Goal: Task Accomplishment & Management: Use online tool/utility

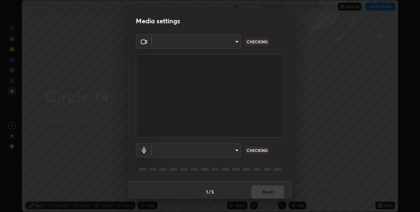
scroll to position [3, 0]
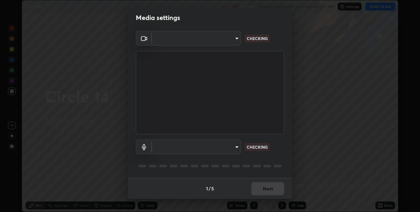
type input "8a437219b1c9d5fef93d1ec40e095ac8837f64dae60836980dab15105ba84f43"
type input "8b03dfe00df41579c2e68c2a8f86c5c3b417a10a4e389e2de265caeca052d5a4"
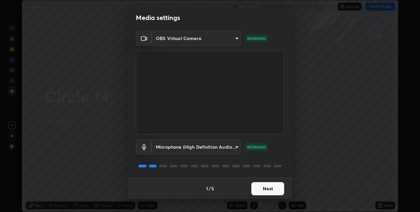
click at [264, 192] on button "Next" at bounding box center [267, 188] width 33 height 13
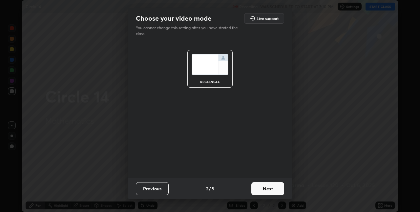
click at [266, 193] on button "Next" at bounding box center [267, 188] width 33 height 13
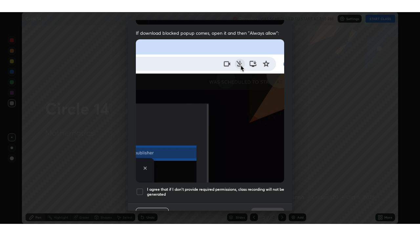
scroll to position [137, 0]
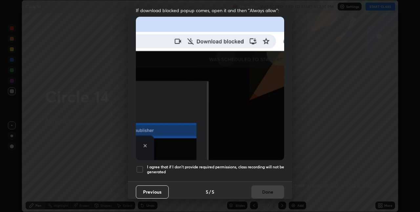
click at [138, 166] on div at bounding box center [140, 169] width 8 height 8
click at [265, 192] on button "Done" at bounding box center [267, 191] width 33 height 13
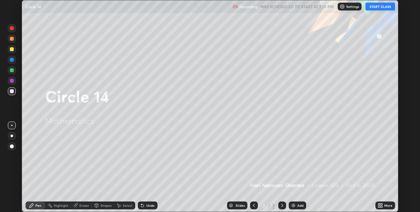
click at [379, 8] on button "START CLASS" at bounding box center [380, 7] width 30 height 8
click at [384, 206] on div "More" at bounding box center [388, 205] width 8 height 3
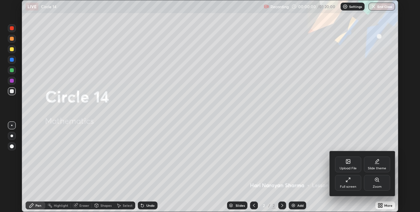
click at [352, 182] on div "Full screen" at bounding box center [348, 183] width 26 height 16
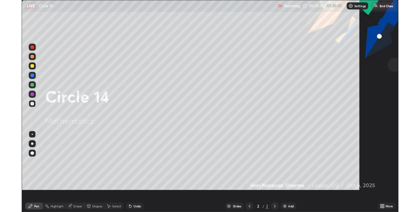
scroll to position [236, 420]
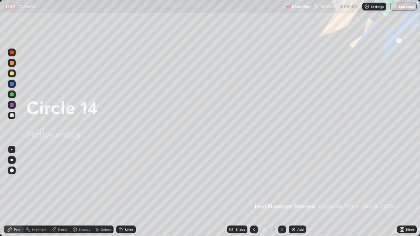
click at [281, 211] on icon at bounding box center [281, 229] width 5 height 5
click at [291, 211] on div "Add" at bounding box center [296, 230] width 17 height 8
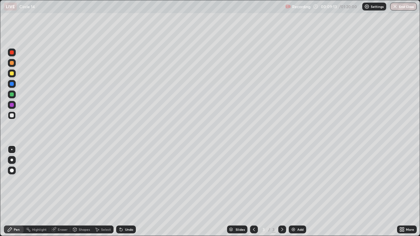
click at [253, 211] on icon at bounding box center [253, 229] width 5 height 5
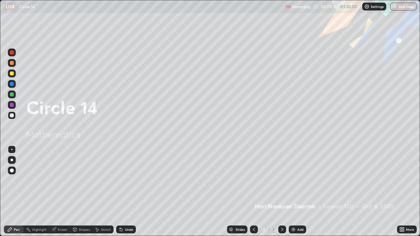
click at [278, 211] on div at bounding box center [282, 230] width 8 height 8
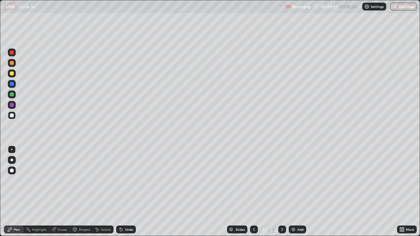
click at [102, 211] on div "Select" at bounding box center [106, 229] width 10 height 3
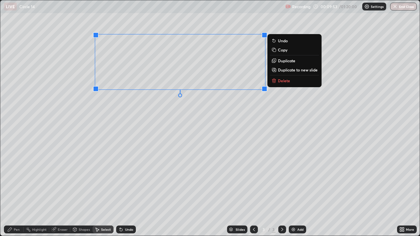
click at [281, 82] on p "Delete" at bounding box center [284, 80] width 12 height 5
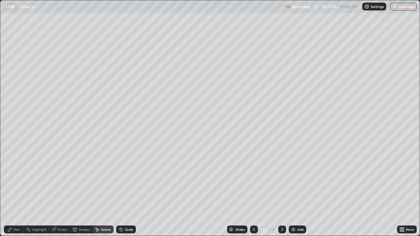
click at [253, 211] on icon at bounding box center [253, 229] width 5 height 5
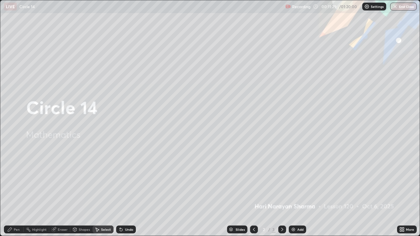
click at [281, 211] on div at bounding box center [282, 230] width 8 height 8
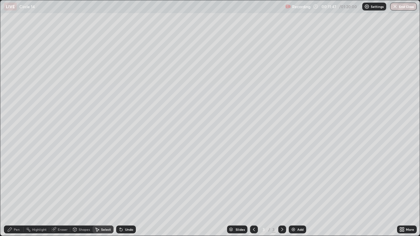
click at [11, 211] on icon at bounding box center [9, 229] width 5 height 5
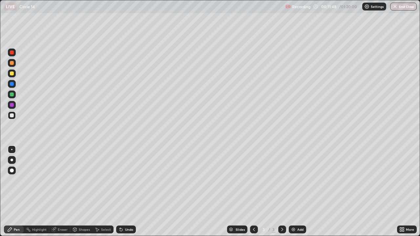
click at [7, 117] on div at bounding box center [12, 115] width 10 height 10
click at [10, 75] on div at bounding box center [12, 73] width 8 height 8
click at [12, 211] on icon at bounding box center [9, 229] width 5 height 5
click at [10, 120] on div at bounding box center [12, 115] width 8 height 10
click at [12, 119] on div at bounding box center [12, 115] width 8 height 8
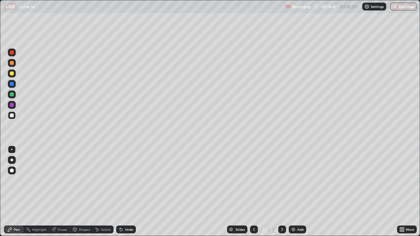
click at [107, 211] on div "Select" at bounding box center [102, 230] width 21 height 8
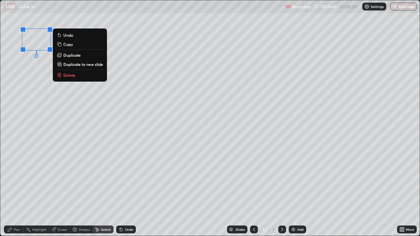
click at [70, 76] on p "Delete" at bounding box center [69, 74] width 12 height 5
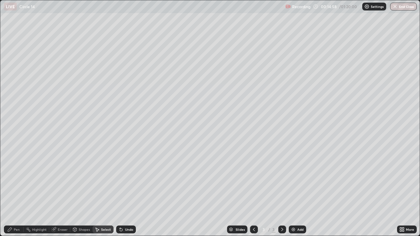
click at [9, 211] on icon at bounding box center [10, 229] width 4 height 4
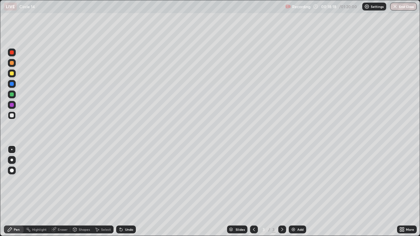
click at [15, 74] on div at bounding box center [12, 73] width 8 height 8
click at [101, 211] on div "Select" at bounding box center [106, 229] width 10 height 3
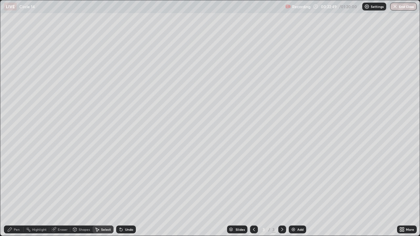
click at [105, 211] on div "Select" at bounding box center [102, 230] width 21 height 8
click at [99, 211] on div "Select" at bounding box center [102, 230] width 21 height 8
click at [95, 211] on div "Select" at bounding box center [102, 230] width 21 height 8
click at [102, 211] on div "Select" at bounding box center [102, 230] width 21 height 8
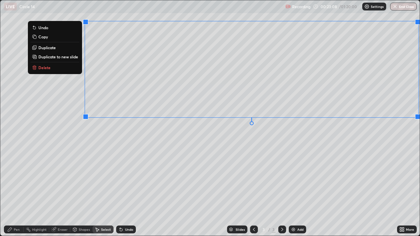
click at [58, 58] on p "Duplicate to new slide" at bounding box center [58, 56] width 40 height 5
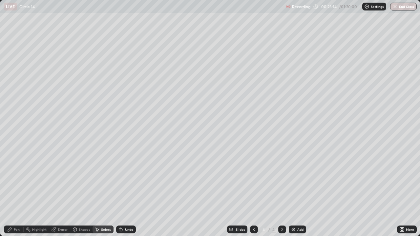
click at [16, 211] on div "Pen" at bounding box center [17, 229] width 6 height 3
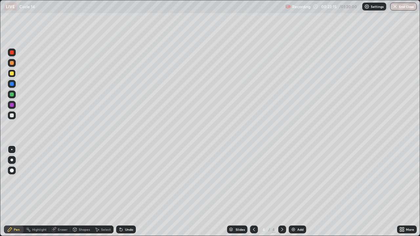
click at [10, 75] on div at bounding box center [12, 73] width 8 height 8
click at [9, 112] on div at bounding box center [12, 115] width 8 height 8
click at [12, 74] on div at bounding box center [12, 73] width 4 height 4
click at [13, 115] on div at bounding box center [12, 115] width 4 height 4
click at [123, 211] on div "Undo" at bounding box center [126, 230] width 20 height 8
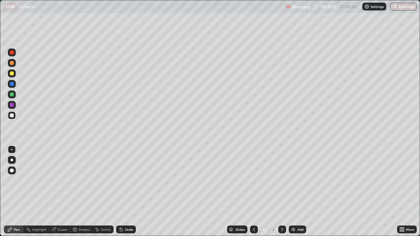
click at [124, 211] on div "Undo" at bounding box center [126, 230] width 20 height 8
click at [125, 211] on div "Undo" at bounding box center [129, 229] width 8 height 3
click at [123, 211] on div "Undo" at bounding box center [126, 230] width 20 height 8
click at [122, 211] on icon at bounding box center [120, 229] width 5 height 5
click at [123, 211] on div "Undo" at bounding box center [124, 229] width 22 height 13
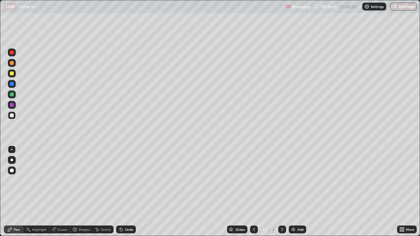
click at [0, 0] on div "LIVE Circle 14 Recording 00:26:45 / 01:20:00 Settings End Class" at bounding box center [210, 6] width 420 height 13
click at [125, 211] on div "Undo" at bounding box center [129, 229] width 8 height 3
click at [126, 211] on div "Undo" at bounding box center [129, 229] width 8 height 3
click at [127, 211] on div "Undo" at bounding box center [129, 229] width 8 height 3
click at [128, 211] on div "Undo" at bounding box center [129, 229] width 8 height 3
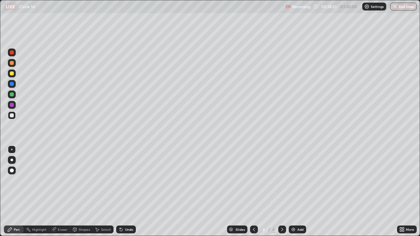
click at [124, 211] on div "Undo" at bounding box center [126, 230] width 20 height 8
click at [123, 211] on div "Undo" at bounding box center [126, 230] width 20 height 8
click at [120, 211] on icon at bounding box center [121, 229] width 3 height 3
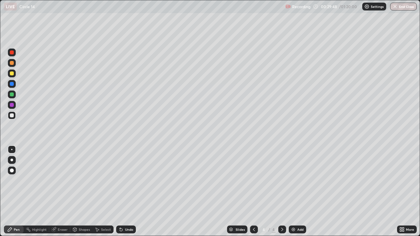
click at [297, 211] on div "Add" at bounding box center [296, 230] width 17 height 8
click at [254, 211] on icon at bounding box center [253, 229] width 5 height 5
click at [280, 211] on div at bounding box center [282, 230] width 8 height 8
click at [257, 211] on div at bounding box center [254, 230] width 8 height 8
click at [258, 211] on div "4 / 5" at bounding box center [268, 229] width 36 height 13
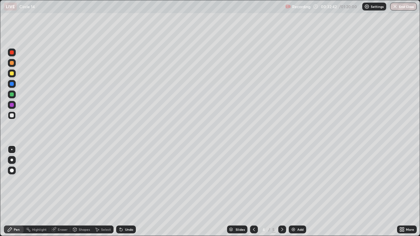
click at [258, 211] on div "4 / 5" at bounding box center [268, 229] width 36 height 13
click at [255, 211] on icon at bounding box center [253, 229] width 5 height 5
click at [283, 211] on icon at bounding box center [281, 229] width 5 height 5
click at [252, 211] on icon at bounding box center [253, 229] width 5 height 5
click at [82, 211] on div "Shapes" at bounding box center [84, 229] width 11 height 3
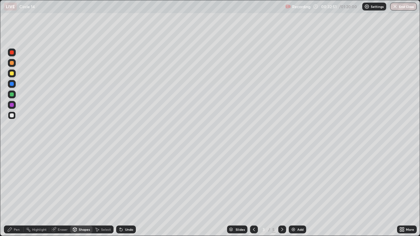
click at [102, 211] on div "Select" at bounding box center [106, 229] width 10 height 3
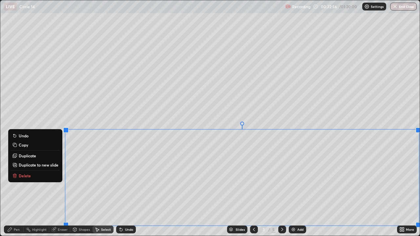
click at [50, 165] on p "Duplicate to new slide" at bounding box center [39, 164] width 40 height 5
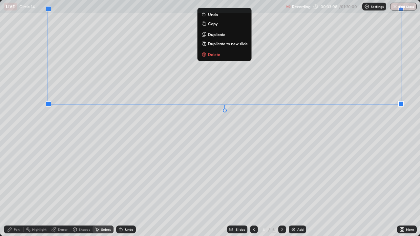
click at [10, 211] on icon at bounding box center [9, 229] width 5 height 5
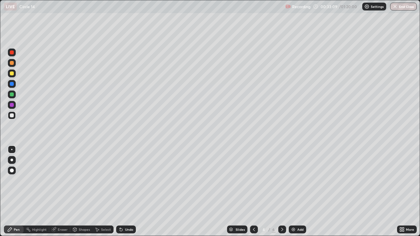
click at [10, 118] on div at bounding box center [12, 115] width 8 height 8
click at [10, 77] on div at bounding box center [12, 73] width 8 height 8
click at [282, 211] on icon at bounding box center [281, 229] width 5 height 5
click at [251, 211] on icon at bounding box center [253, 229] width 5 height 5
click at [295, 211] on div "Add" at bounding box center [296, 230] width 17 height 8
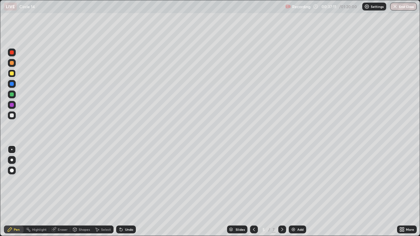
click at [101, 211] on div "Select" at bounding box center [106, 229] width 10 height 3
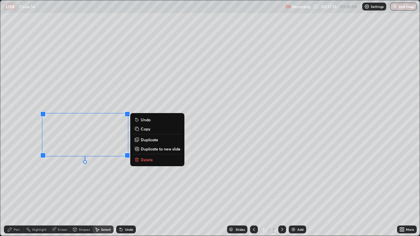
click at [142, 161] on p "Delete" at bounding box center [147, 159] width 12 height 5
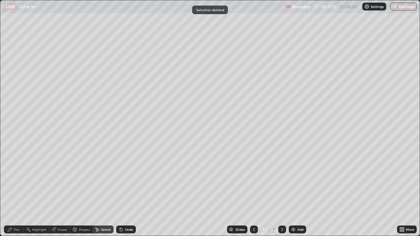
click at [14, 211] on div "Pen" at bounding box center [17, 229] width 6 height 3
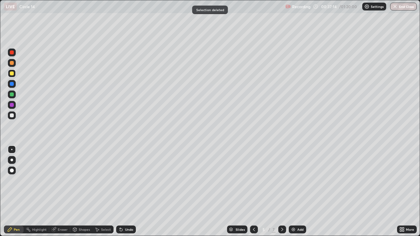
click at [254, 211] on div at bounding box center [254, 230] width 8 height 8
click at [281, 211] on icon at bounding box center [281, 229] width 5 height 5
click at [124, 211] on div "Undo" at bounding box center [126, 230] width 20 height 8
click at [126, 211] on div "Undo" at bounding box center [126, 230] width 20 height 8
click at [125, 211] on div "Undo" at bounding box center [126, 230] width 20 height 8
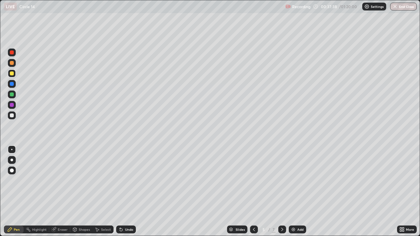
click at [119, 211] on div "Undo" at bounding box center [126, 230] width 20 height 8
click at [118, 211] on div "Undo" at bounding box center [126, 230] width 20 height 8
click at [254, 211] on icon at bounding box center [253, 229] width 5 height 5
click at [281, 211] on icon at bounding box center [282, 229] width 2 height 3
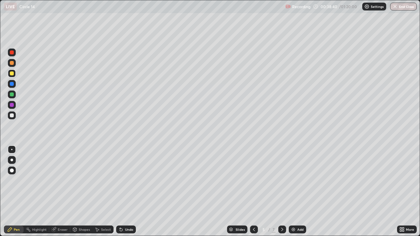
click at [256, 211] on div at bounding box center [254, 230] width 8 height 8
click at [280, 211] on icon at bounding box center [281, 229] width 5 height 5
click at [13, 169] on div at bounding box center [12, 170] width 4 height 4
click at [11, 116] on div at bounding box center [12, 115] width 4 height 4
click at [11, 149] on div at bounding box center [12, 150] width 8 height 8
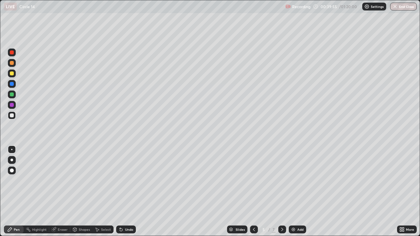
click at [124, 211] on div "Undo" at bounding box center [126, 230] width 20 height 8
click at [251, 211] on icon at bounding box center [253, 229] width 5 height 5
click at [282, 211] on icon at bounding box center [281, 229] width 5 height 5
click at [254, 211] on icon at bounding box center [254, 229] width 2 height 3
click at [281, 211] on icon at bounding box center [281, 229] width 5 height 5
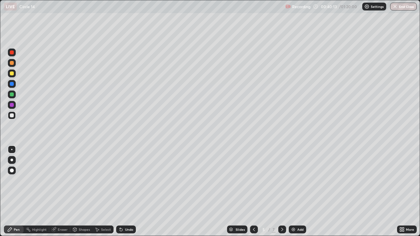
click at [125, 211] on div "Undo" at bounding box center [129, 229] width 8 height 3
click at [123, 211] on div "Undo" at bounding box center [126, 230] width 20 height 8
click at [254, 211] on icon at bounding box center [254, 229] width 2 height 3
click at [277, 211] on div "4 / 7" at bounding box center [268, 229] width 36 height 13
click at [280, 211] on icon at bounding box center [281, 229] width 5 height 5
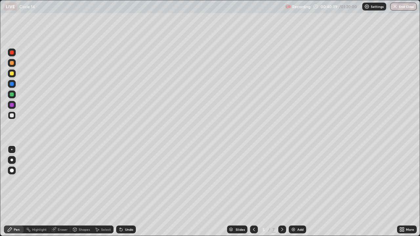
click at [251, 211] on div at bounding box center [254, 229] width 8 height 13
click at [280, 211] on icon at bounding box center [281, 229] width 5 height 5
click at [222, 211] on div "Slides 5 / 7 Add" at bounding box center [266, 229] width 261 height 13
click at [293, 211] on img at bounding box center [292, 229] width 5 height 5
click at [253, 211] on icon at bounding box center [253, 229] width 5 height 5
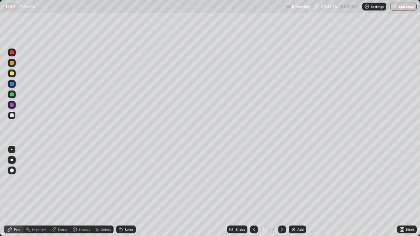
click at [283, 211] on icon at bounding box center [281, 229] width 5 height 5
click at [252, 211] on icon at bounding box center [253, 229] width 5 height 5
click at [285, 211] on div at bounding box center [282, 230] width 8 height 8
click at [252, 211] on div at bounding box center [254, 230] width 8 height 8
click at [281, 211] on icon at bounding box center [281, 229] width 5 height 5
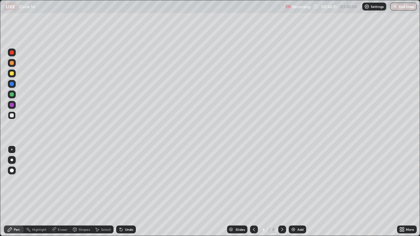
click at [293, 211] on img at bounding box center [292, 229] width 5 height 5
click at [252, 211] on icon at bounding box center [253, 229] width 5 height 5
click at [280, 211] on icon at bounding box center [281, 229] width 5 height 5
click at [257, 211] on div at bounding box center [254, 230] width 8 height 8
click at [278, 211] on div at bounding box center [282, 230] width 8 height 8
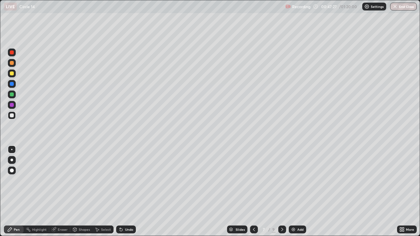
click at [253, 211] on div at bounding box center [254, 230] width 8 height 8
click at [280, 211] on icon at bounding box center [281, 229] width 5 height 5
click at [104, 211] on div "Select" at bounding box center [106, 229] width 10 height 3
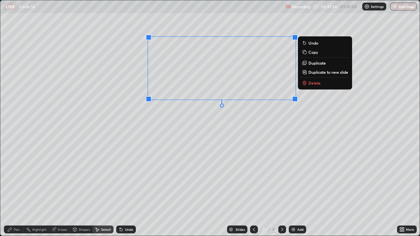
click at [305, 88] on div "0 ° Undo Copy Duplicate Duplicate to new slide Delete" at bounding box center [209, 117] width 419 height 235
click at [310, 87] on button "Delete" at bounding box center [324, 83] width 49 height 8
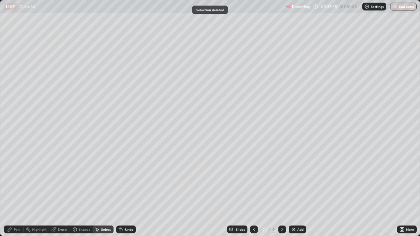
click at [253, 211] on icon at bounding box center [253, 229] width 5 height 5
click at [250, 211] on div at bounding box center [254, 230] width 8 height 8
click at [280, 211] on icon at bounding box center [281, 229] width 5 height 5
click at [281, 211] on icon at bounding box center [281, 229] width 5 height 5
click at [255, 211] on icon at bounding box center [253, 229] width 5 height 5
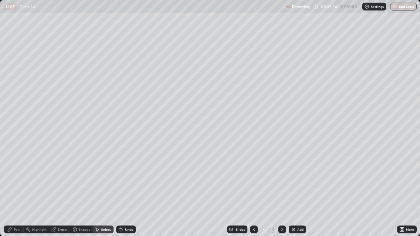
click at [255, 211] on icon at bounding box center [253, 229] width 5 height 5
click at [282, 211] on icon at bounding box center [282, 229] width 2 height 3
click at [281, 211] on icon at bounding box center [281, 229] width 5 height 5
click at [137, 87] on div "0 ° Undo Copy Duplicate Duplicate to new slide Delete" at bounding box center [209, 117] width 419 height 235
click at [16, 211] on div "Pen" at bounding box center [17, 229] width 6 height 3
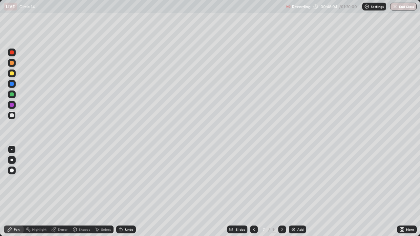
click at [253, 211] on icon at bounding box center [253, 229] width 5 height 5
click at [281, 211] on icon at bounding box center [282, 229] width 2 height 3
click at [252, 211] on div at bounding box center [254, 230] width 8 height 8
click at [281, 211] on icon at bounding box center [281, 229] width 5 height 5
click at [251, 211] on icon at bounding box center [253, 229] width 5 height 5
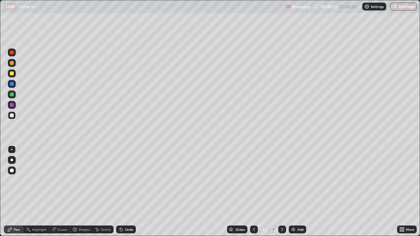
click at [280, 211] on icon at bounding box center [281, 229] width 5 height 5
click at [251, 211] on icon at bounding box center [253, 229] width 5 height 5
click at [253, 211] on icon at bounding box center [253, 229] width 5 height 5
click at [281, 211] on icon at bounding box center [281, 229] width 5 height 5
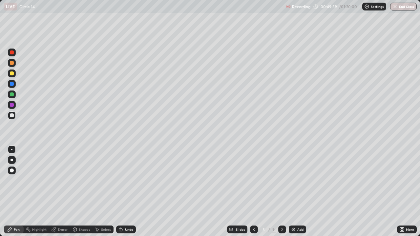
click at [279, 211] on icon at bounding box center [281, 229] width 5 height 5
click at [253, 211] on icon at bounding box center [253, 229] width 5 height 5
click at [280, 211] on icon at bounding box center [281, 229] width 5 height 5
click at [253, 211] on icon at bounding box center [253, 229] width 5 height 5
click at [281, 211] on icon at bounding box center [282, 229] width 2 height 3
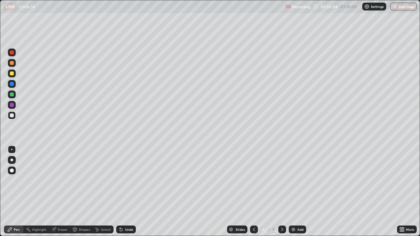
click at [282, 211] on icon at bounding box center [281, 229] width 5 height 5
click at [257, 211] on div at bounding box center [254, 230] width 8 height 8
click at [255, 211] on icon at bounding box center [253, 229] width 5 height 5
click at [256, 211] on div at bounding box center [254, 230] width 8 height 8
click at [284, 211] on div at bounding box center [282, 230] width 8 height 8
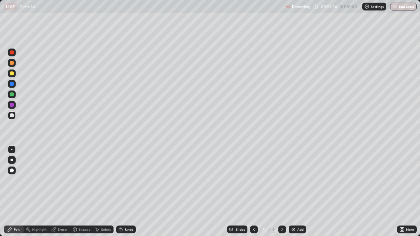
click at [281, 211] on icon at bounding box center [281, 229] width 5 height 5
click at [282, 211] on div at bounding box center [282, 230] width 8 height 8
click at [282, 211] on icon at bounding box center [281, 229] width 5 height 5
click at [253, 211] on icon at bounding box center [254, 229] width 2 height 3
click at [276, 211] on div "7 / 9" at bounding box center [268, 229] width 36 height 13
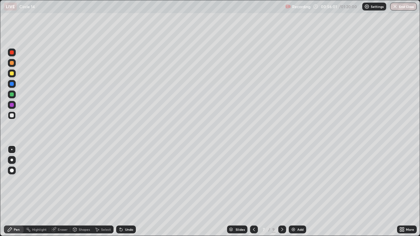
click at [279, 211] on icon at bounding box center [281, 229] width 5 height 5
click at [281, 211] on icon at bounding box center [281, 229] width 5 height 5
click at [282, 211] on icon at bounding box center [281, 229] width 5 height 5
click at [296, 211] on div "Add" at bounding box center [296, 230] width 17 height 8
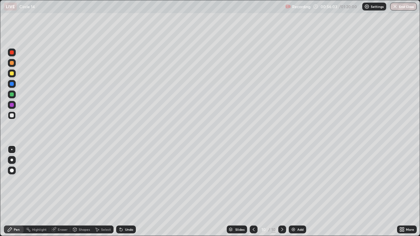
click at [10, 118] on div at bounding box center [12, 115] width 8 height 8
click at [119, 211] on icon at bounding box center [120, 229] width 5 height 5
click at [12, 74] on div at bounding box center [12, 73] width 4 height 4
click at [122, 211] on icon at bounding box center [120, 229] width 5 height 5
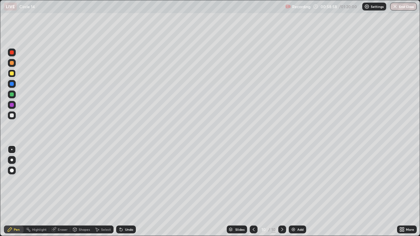
click at [122, 211] on icon at bounding box center [120, 229] width 5 height 5
click at [123, 211] on div "Undo" at bounding box center [126, 230] width 20 height 8
click at [124, 211] on div "Undo" at bounding box center [126, 230] width 20 height 8
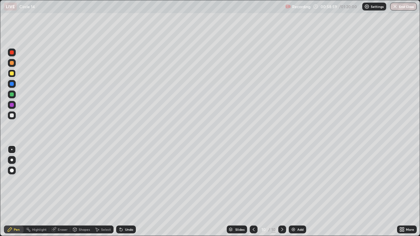
click at [125, 211] on div "Undo" at bounding box center [129, 229] width 8 height 3
click at [125, 211] on div "Undo" at bounding box center [126, 230] width 20 height 8
click at [124, 211] on div "Undo" at bounding box center [124, 229] width 22 height 13
click at [124, 211] on div "Undo" at bounding box center [126, 230] width 20 height 8
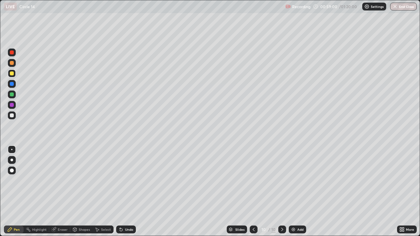
click at [124, 211] on div "Undo" at bounding box center [126, 230] width 20 height 8
click at [124, 211] on div "Undo" at bounding box center [124, 229] width 22 height 13
click at [123, 211] on div "Undo" at bounding box center [124, 229] width 22 height 13
click at [123, 211] on div "Undo" at bounding box center [126, 230] width 20 height 8
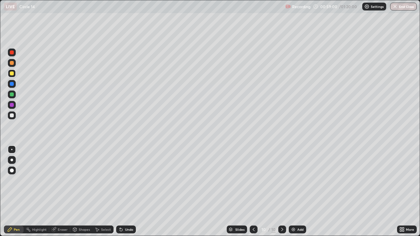
click at [122, 211] on div "Undo" at bounding box center [126, 230] width 20 height 8
click at [123, 211] on div "Undo" at bounding box center [126, 230] width 20 height 8
click at [124, 211] on div "Undo" at bounding box center [126, 230] width 20 height 8
click at [122, 211] on icon at bounding box center [120, 229] width 5 height 5
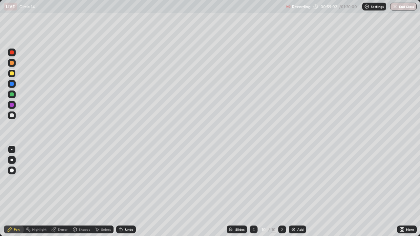
click at [14, 211] on div "Pen" at bounding box center [17, 229] width 6 height 3
click at [13, 118] on div at bounding box center [12, 115] width 8 height 8
click at [11, 73] on div at bounding box center [12, 73] width 4 height 4
click at [126, 211] on div "Undo" at bounding box center [129, 229] width 8 height 3
click at [12, 112] on div at bounding box center [12, 115] width 8 height 8
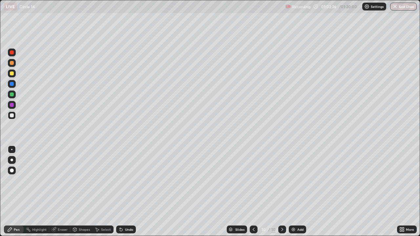
click at [281, 211] on icon at bounding box center [281, 229] width 5 height 5
click at [297, 211] on div "Add" at bounding box center [300, 229] width 6 height 3
click at [10, 74] on div at bounding box center [12, 73] width 4 height 4
click at [125, 211] on div "Undo" at bounding box center [129, 229] width 8 height 3
click at [127, 211] on div "Undo" at bounding box center [129, 229] width 8 height 3
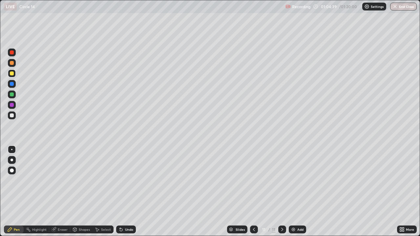
click at [127, 211] on div "Undo" at bounding box center [129, 229] width 8 height 3
click at [126, 211] on div "Undo" at bounding box center [129, 229] width 8 height 3
click at [127, 211] on div "Undo" at bounding box center [129, 229] width 8 height 3
click at [128, 211] on div "Undo" at bounding box center [129, 229] width 8 height 3
click at [129, 211] on div "Undo" at bounding box center [129, 229] width 8 height 3
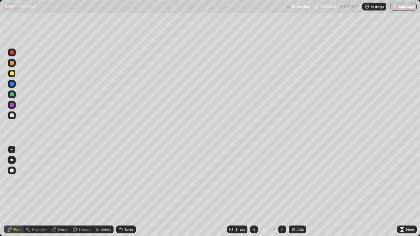
click at [129, 211] on div "Undo" at bounding box center [129, 229] width 8 height 3
click at [130, 211] on div "Undo" at bounding box center [129, 229] width 8 height 3
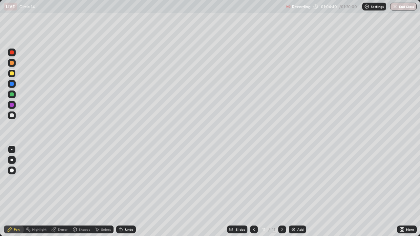
click at [129, 211] on div "Undo" at bounding box center [129, 229] width 8 height 3
click at [128, 211] on div "Undo" at bounding box center [129, 229] width 8 height 3
click at [129, 211] on div "Undo" at bounding box center [126, 230] width 20 height 8
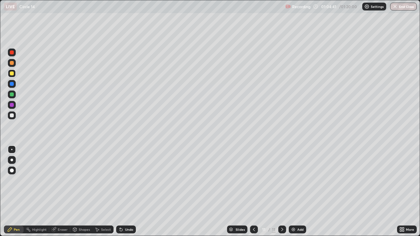
click at [129, 211] on div "Undo" at bounding box center [129, 229] width 8 height 3
click at [129, 211] on div "Undo" at bounding box center [126, 230] width 20 height 8
click at [128, 211] on div "Undo" at bounding box center [126, 230] width 20 height 8
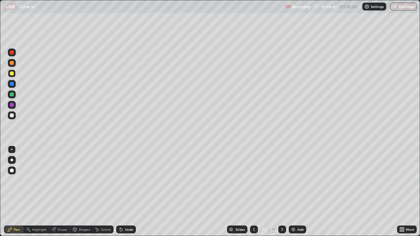
click at [129, 211] on div "Undo" at bounding box center [126, 230] width 20 height 8
click at [281, 211] on icon at bounding box center [281, 229] width 5 height 5
click at [292, 211] on img at bounding box center [292, 229] width 5 height 5
click at [9, 114] on div at bounding box center [12, 115] width 8 height 8
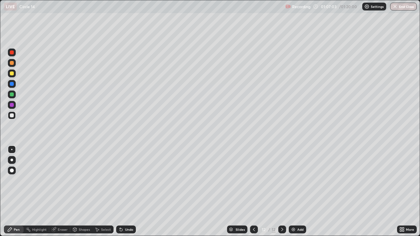
click at [279, 211] on icon at bounding box center [281, 229] width 5 height 5
click at [291, 211] on img at bounding box center [292, 229] width 5 height 5
click at [253, 211] on div at bounding box center [254, 230] width 8 height 8
click at [279, 211] on icon at bounding box center [281, 229] width 5 height 5
click at [281, 211] on icon at bounding box center [281, 229] width 5 height 5
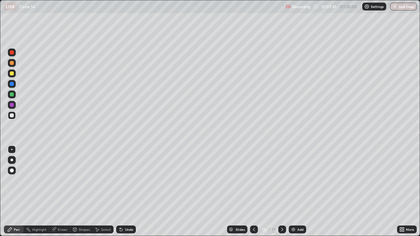
click at [256, 211] on div at bounding box center [254, 230] width 8 height 8
click at [283, 211] on div at bounding box center [282, 229] width 8 height 13
click at [128, 211] on div "Undo" at bounding box center [126, 230] width 20 height 8
click at [159, 211] on div "Slides 13 / 13 Add" at bounding box center [266, 229] width 261 height 13
click at [103, 211] on div "Select" at bounding box center [106, 229] width 10 height 3
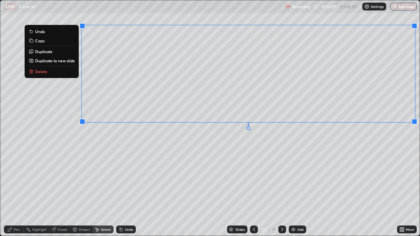
click at [61, 60] on p "Duplicate to new slide" at bounding box center [55, 60] width 40 height 5
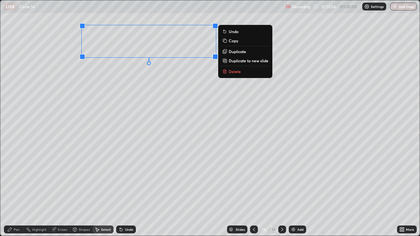
click at [36, 89] on div "0 ° Undo Copy Duplicate Duplicate to new slide Delete" at bounding box center [209, 117] width 419 height 235
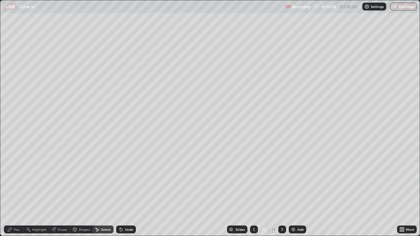
click at [15, 211] on div "Pen" at bounding box center [17, 229] width 6 height 3
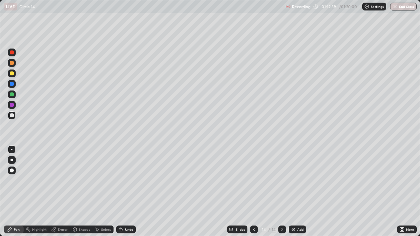
click at [12, 75] on div at bounding box center [12, 73] width 8 height 8
click at [11, 72] on div at bounding box center [12, 73] width 4 height 4
click at [10, 114] on div at bounding box center [12, 115] width 4 height 4
click at [12, 74] on div at bounding box center [12, 73] width 4 height 4
click at [12, 115] on div at bounding box center [12, 115] width 4 height 4
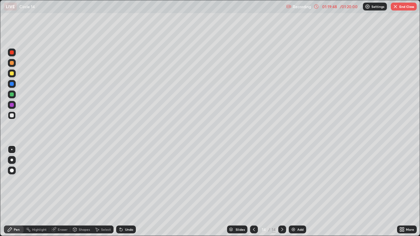
click at [251, 211] on icon at bounding box center [253, 229] width 5 height 5
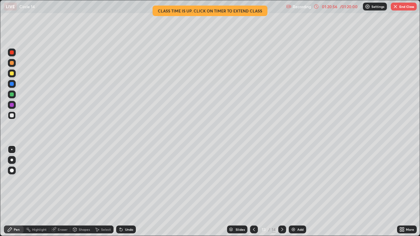
click at [99, 211] on icon at bounding box center [96, 229] width 5 height 5
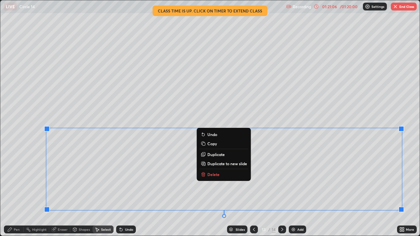
click at [238, 164] on p "Duplicate to new slide" at bounding box center [227, 163] width 40 height 5
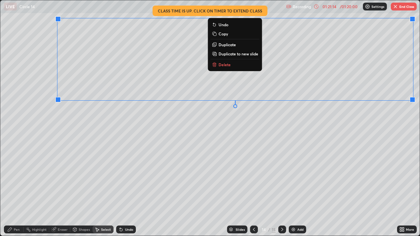
click at [297, 184] on div "0 ° Undo Copy Duplicate Duplicate to new slide Delete" at bounding box center [209, 117] width 419 height 235
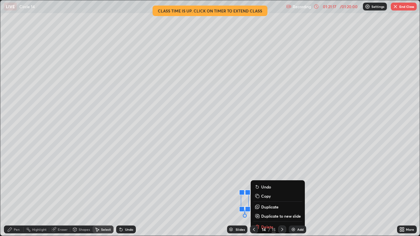
click at [76, 211] on icon at bounding box center [75, 229] width 4 height 4
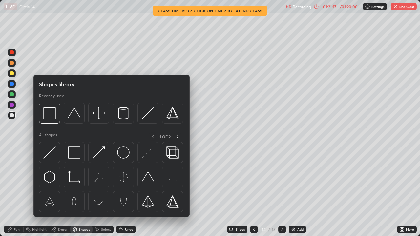
click at [63, 211] on div "Eraser" at bounding box center [63, 229] width 10 height 3
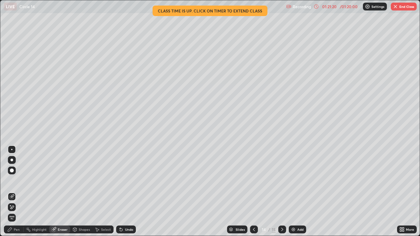
click at [95, 211] on icon at bounding box center [96, 229] width 5 height 5
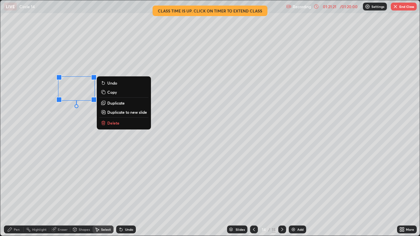
click at [105, 122] on icon at bounding box center [103, 122] width 5 height 5
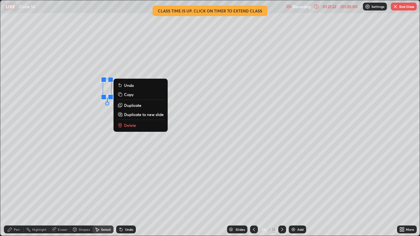
click at [128, 127] on p "Delete" at bounding box center [130, 125] width 12 height 5
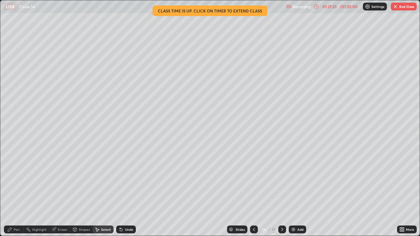
click at [3, 211] on div "Pen Highlight Eraser Shapes Select Undo Slides 14 / 15 Add More" at bounding box center [210, 229] width 420 height 13
click at [13, 211] on div "Pen" at bounding box center [14, 230] width 20 height 8
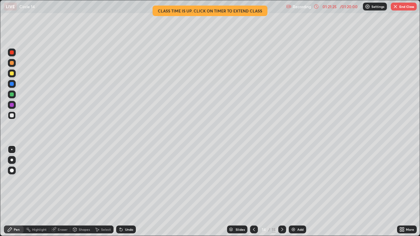
click at [13, 74] on div at bounding box center [12, 73] width 4 height 4
click at [401, 6] on button "End Class" at bounding box center [403, 7] width 26 height 8
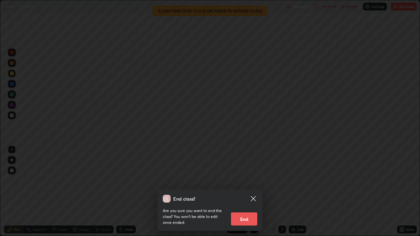
click at [235, 211] on button "End" at bounding box center [244, 218] width 26 height 13
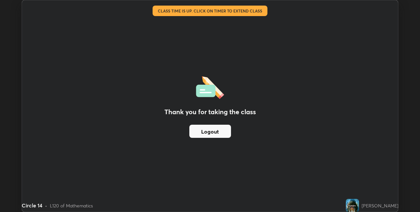
scroll to position [32566, 32359]
